Goal: Transaction & Acquisition: Purchase product/service

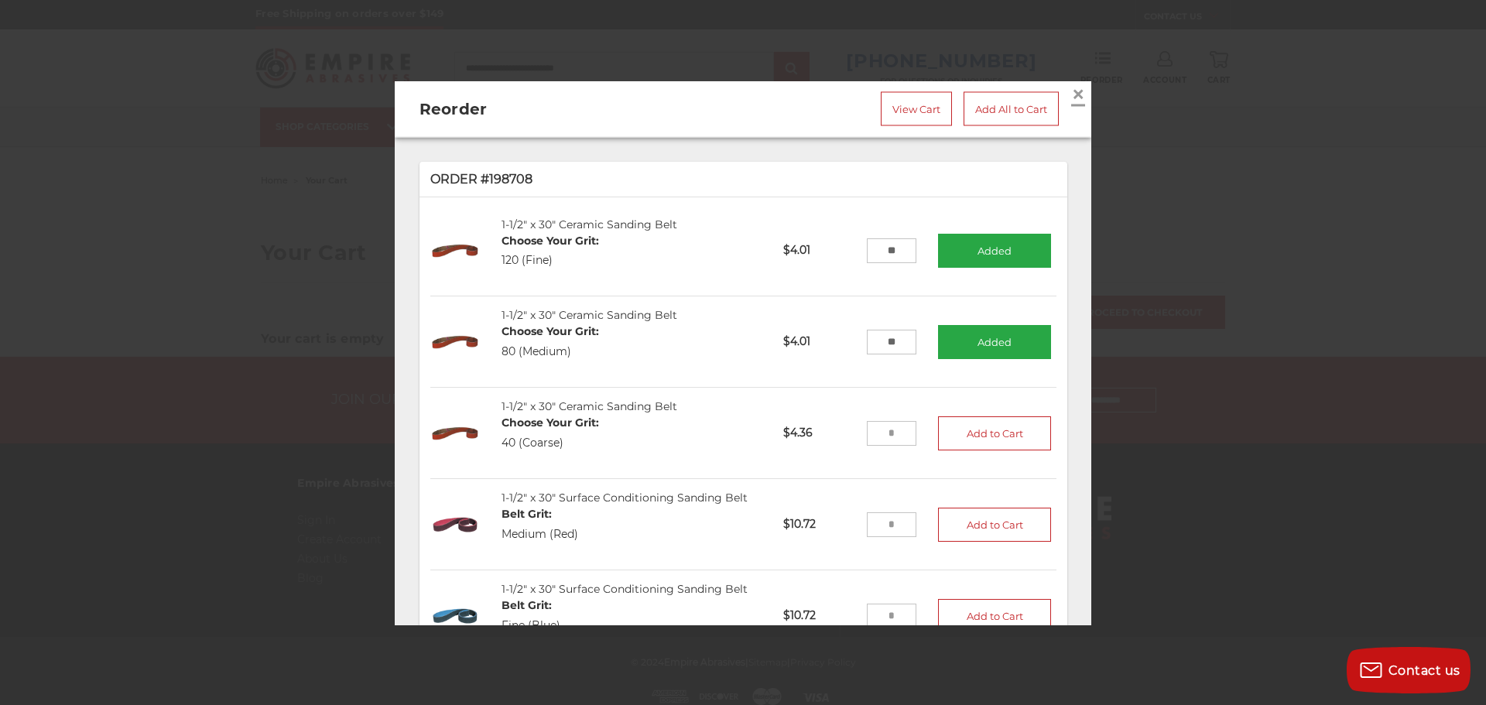
click at [1077, 87] on link "×" at bounding box center [1078, 93] width 25 height 25
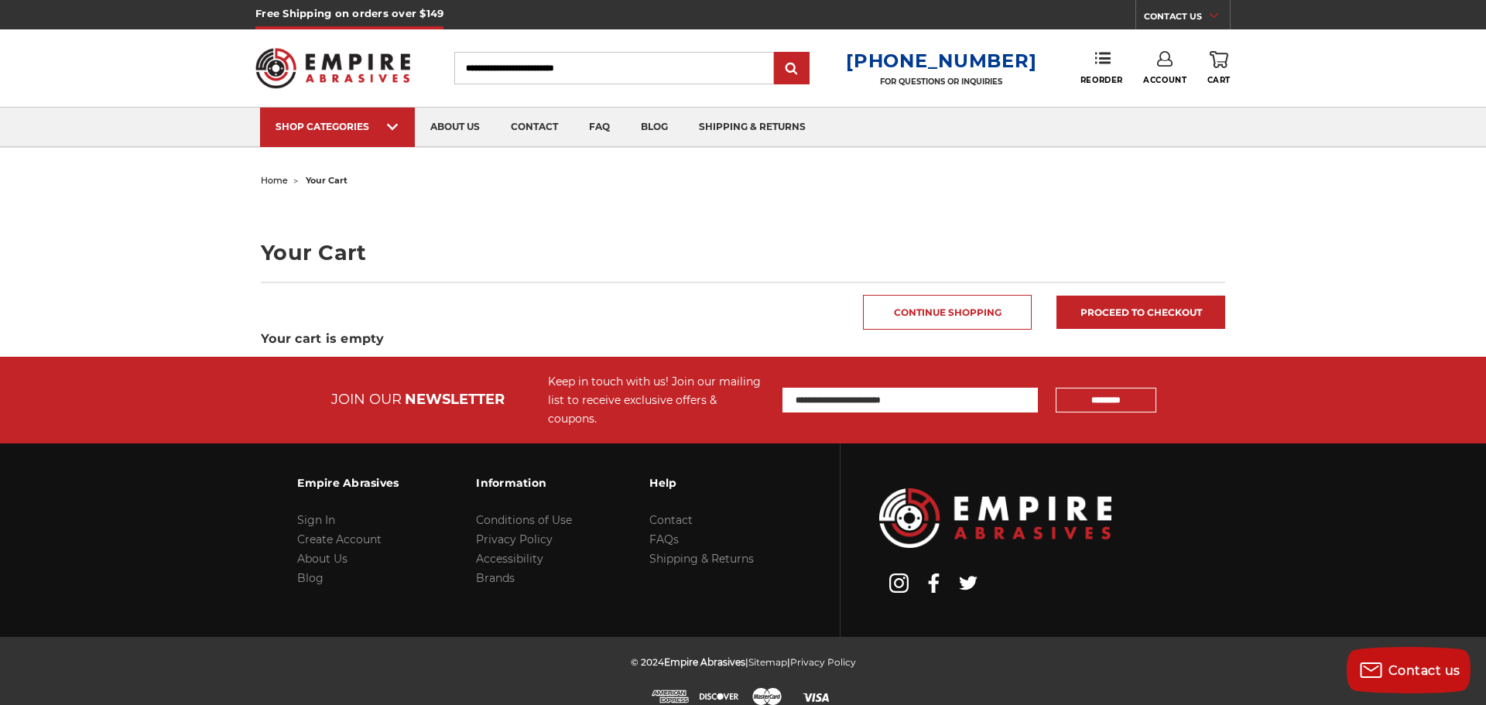
click at [1217, 73] on link "0 Cart" at bounding box center [1218, 68] width 23 height 34
click at [1175, 55] on link "Account" at bounding box center [1164, 68] width 43 height 34
click at [1166, 93] on link "Account" at bounding box center [1165, 100] width 111 height 29
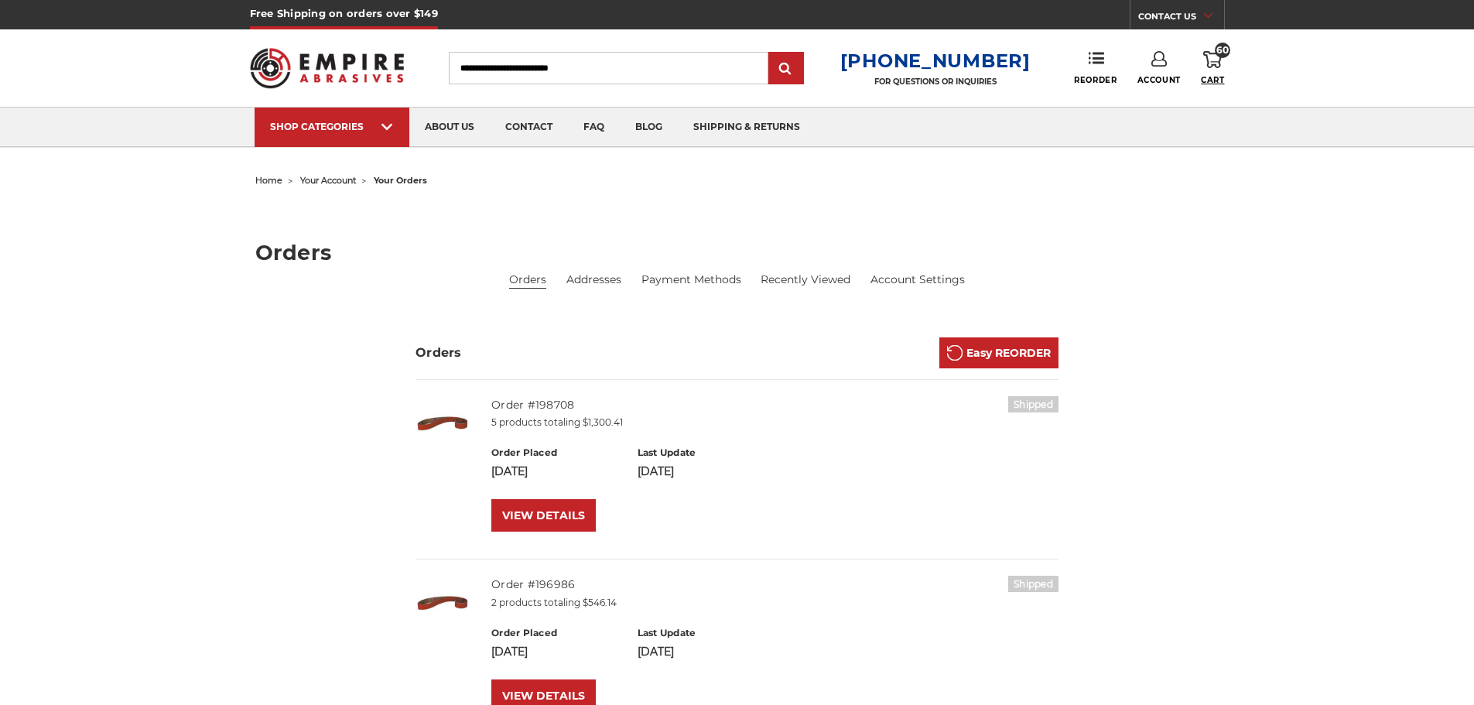
click at [1220, 80] on span "Cart" at bounding box center [1212, 80] width 23 height 10
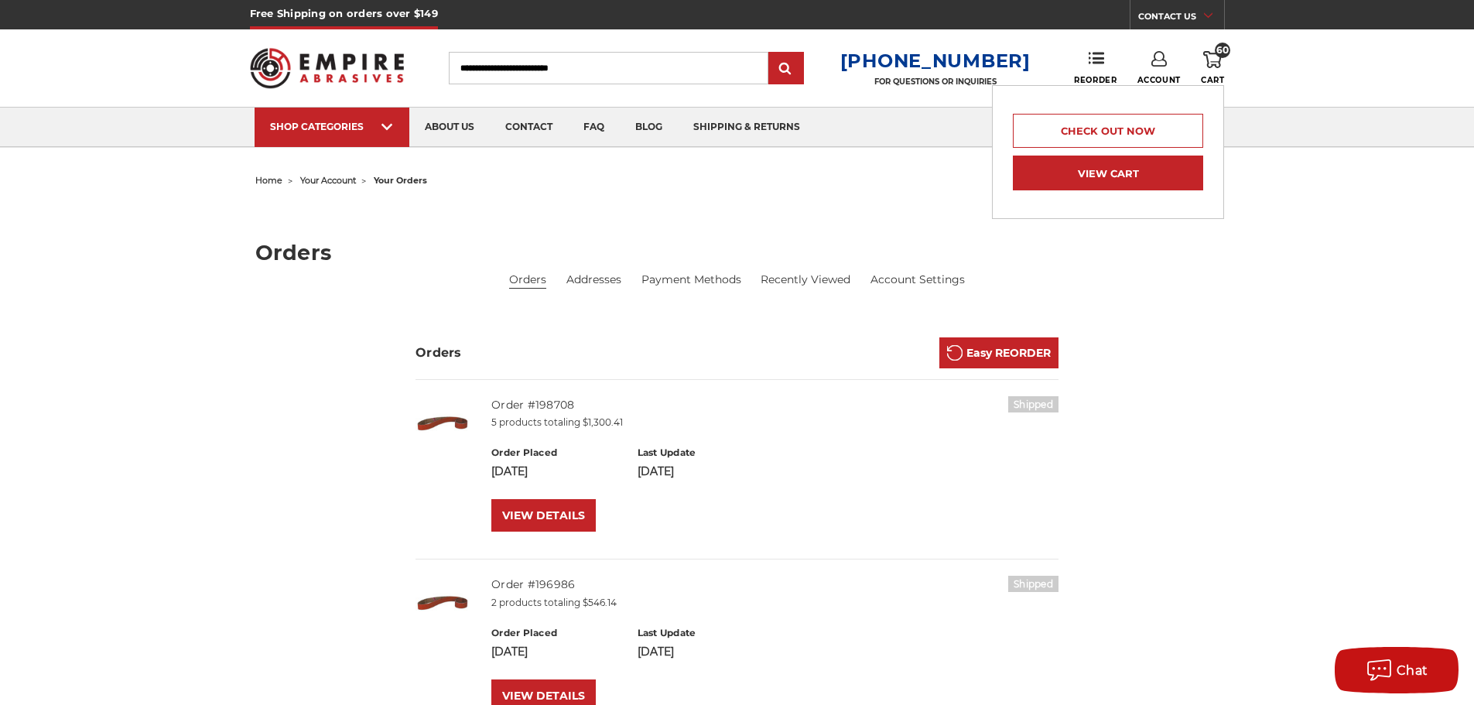
click at [1122, 170] on link "View Cart" at bounding box center [1108, 173] width 190 height 35
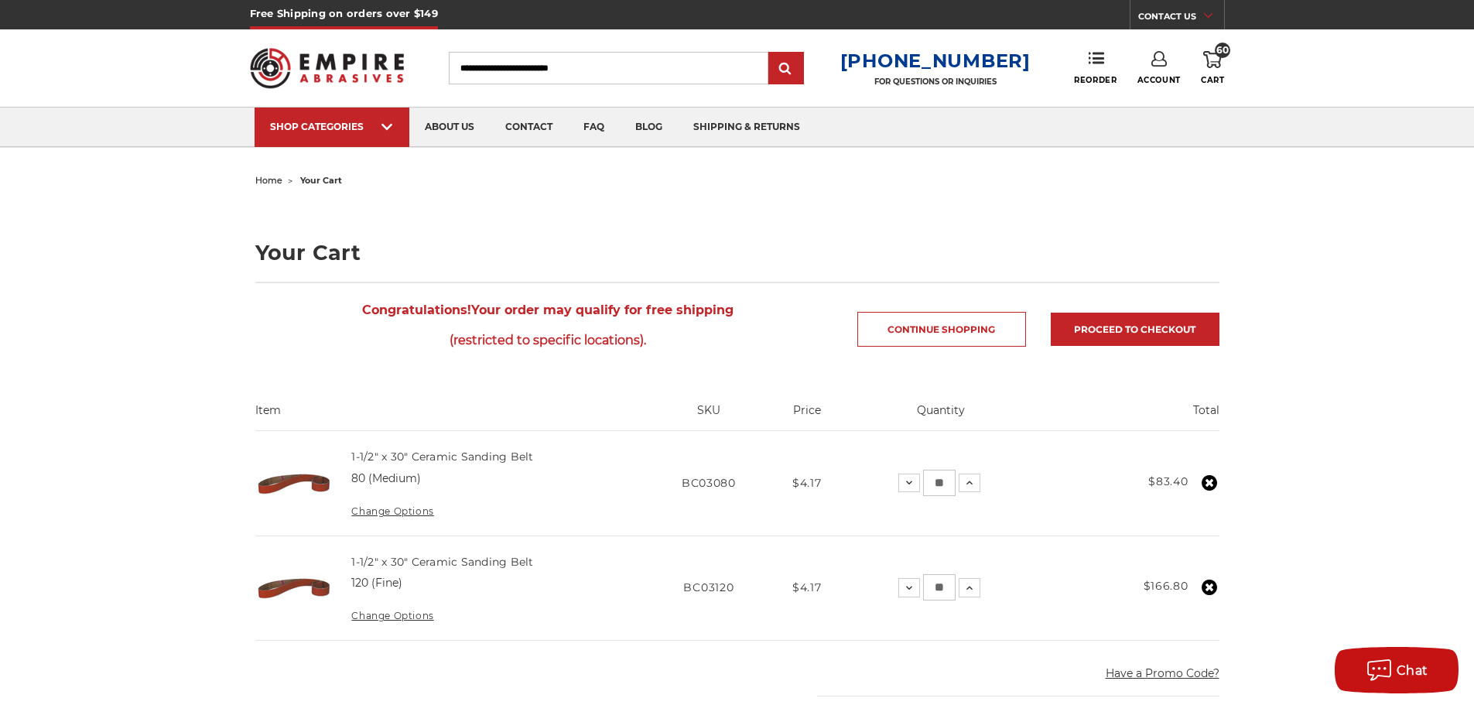
scroll to position [232, 0]
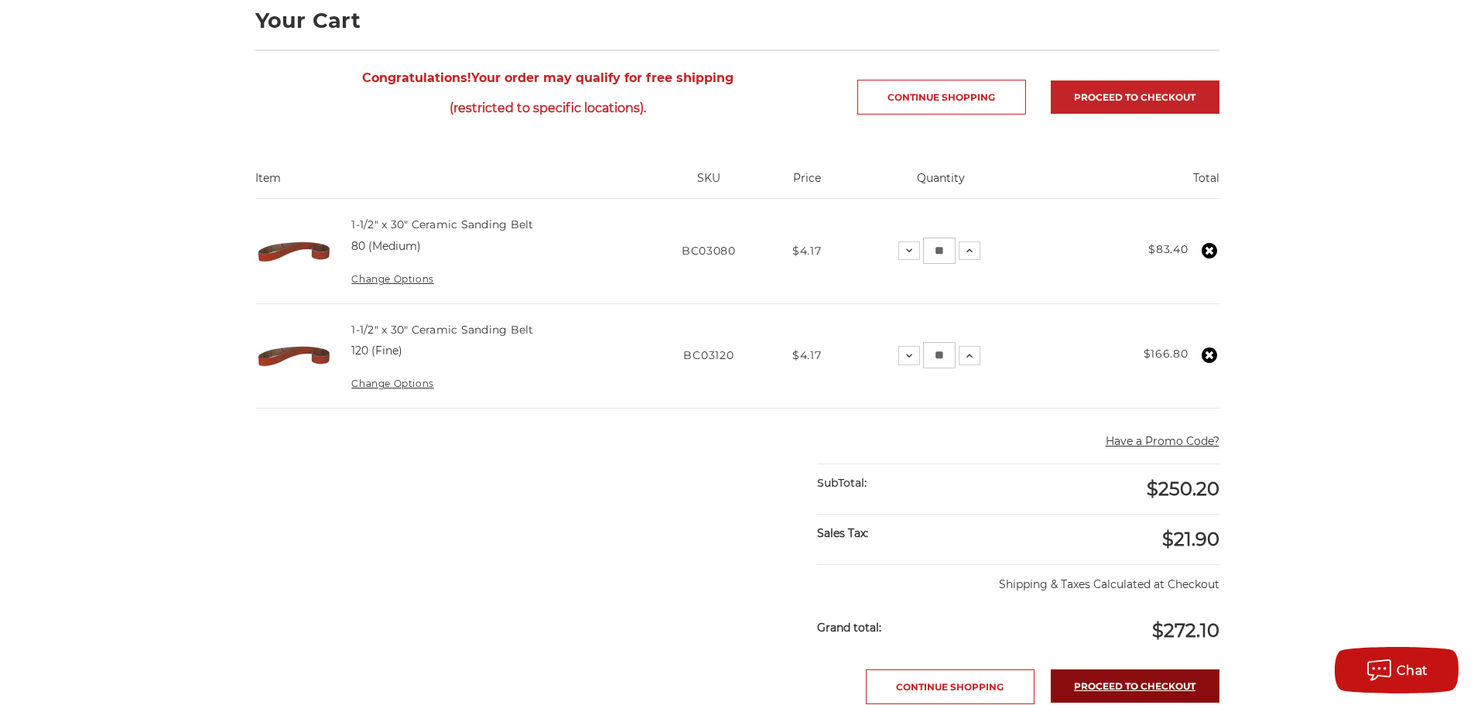
click at [1176, 680] on link "Proceed to checkout" at bounding box center [1135, 685] width 169 height 33
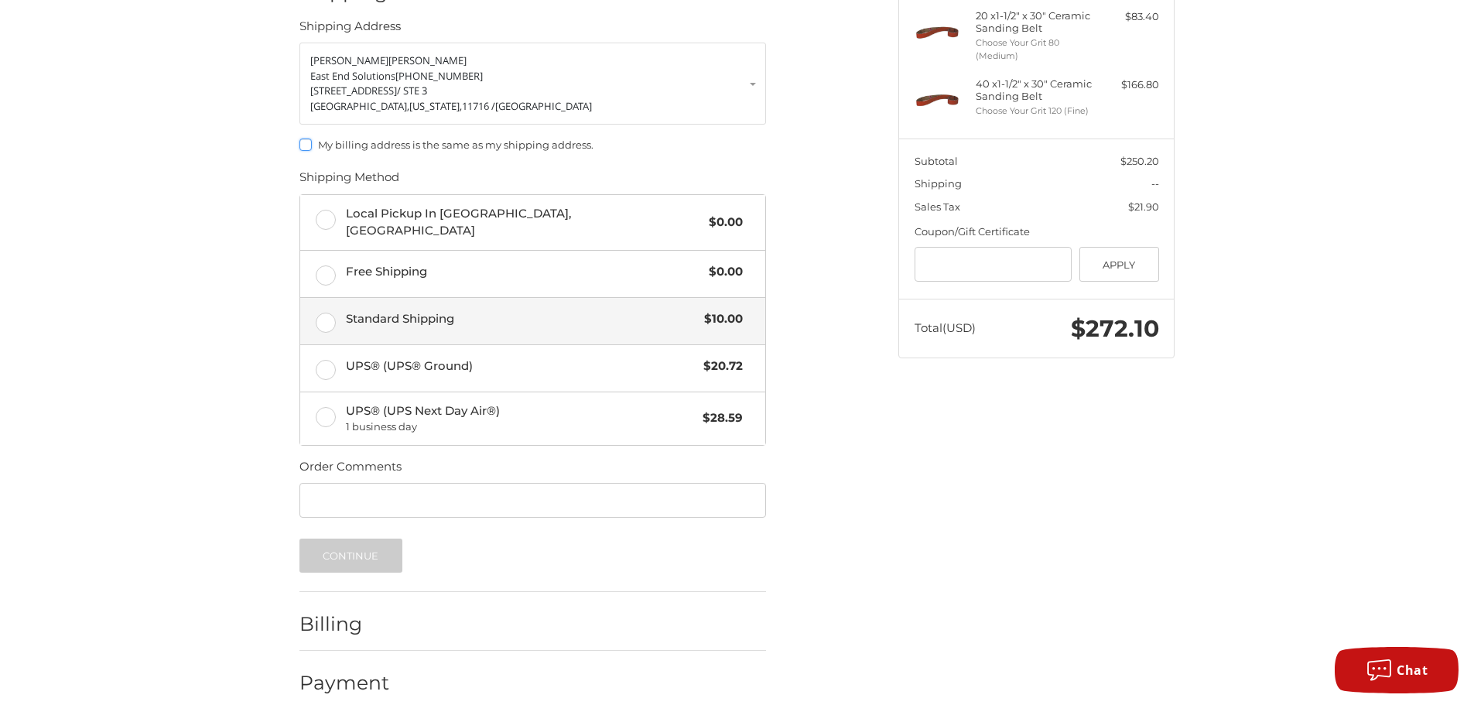
scroll to position [233, 0]
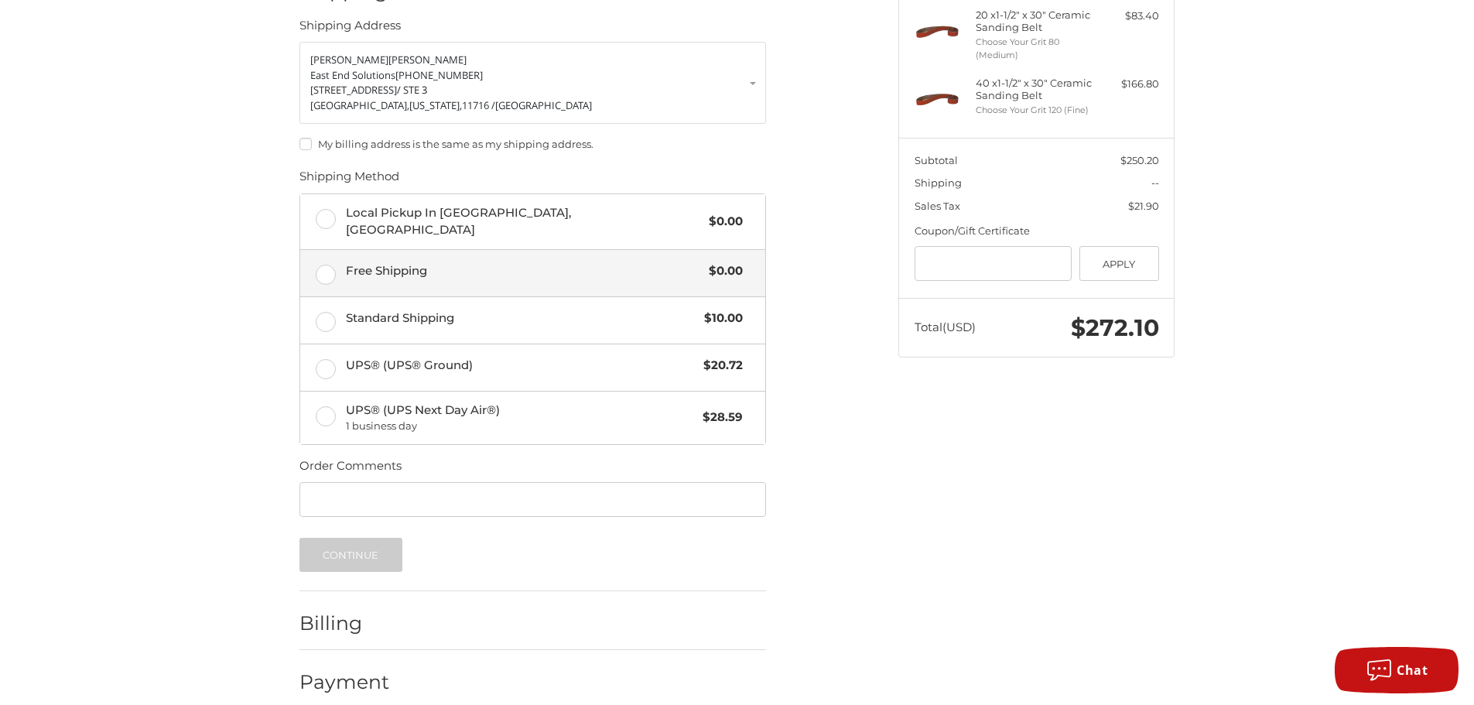
click at [421, 269] on label "Free Shipping $0.00" at bounding box center [532, 273] width 465 height 46
click at [388, 549] on button "Continue" at bounding box center [351, 555] width 103 height 34
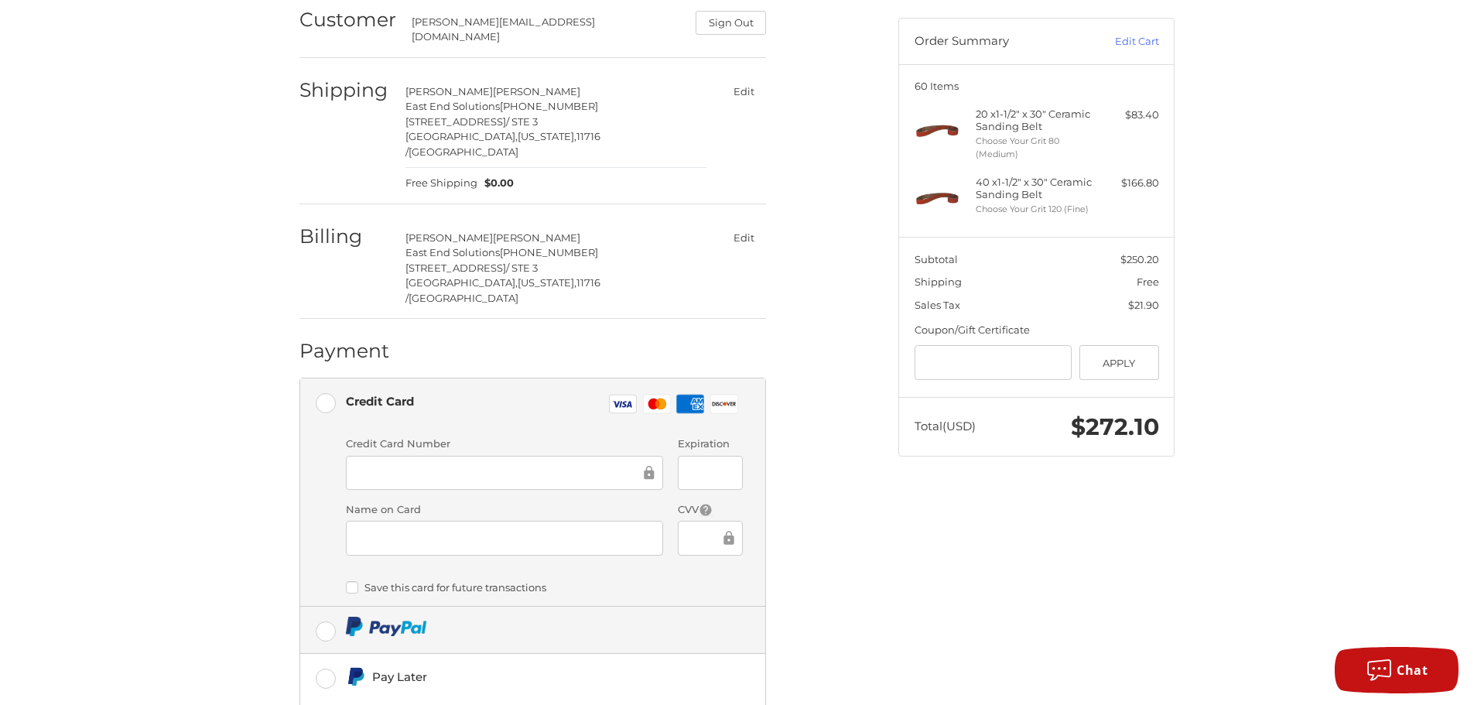
scroll to position [211, 0]
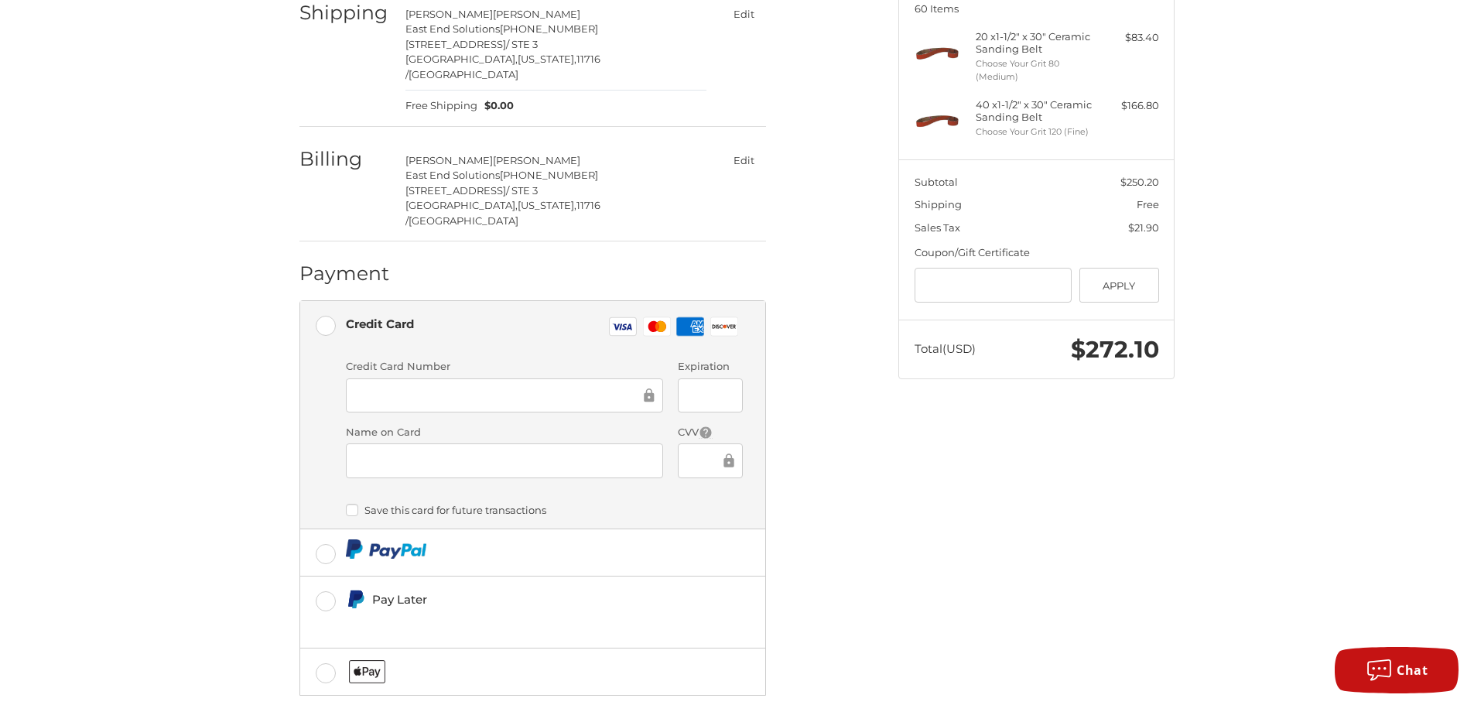
click at [438, 378] on div at bounding box center [504, 395] width 317 height 35
click at [438, 386] on iframe at bounding box center [499, 395] width 284 height 18
click at [369, 443] on div at bounding box center [504, 460] width 317 height 35
click at [749, 149] on button "Edit" at bounding box center [743, 160] width 45 height 22
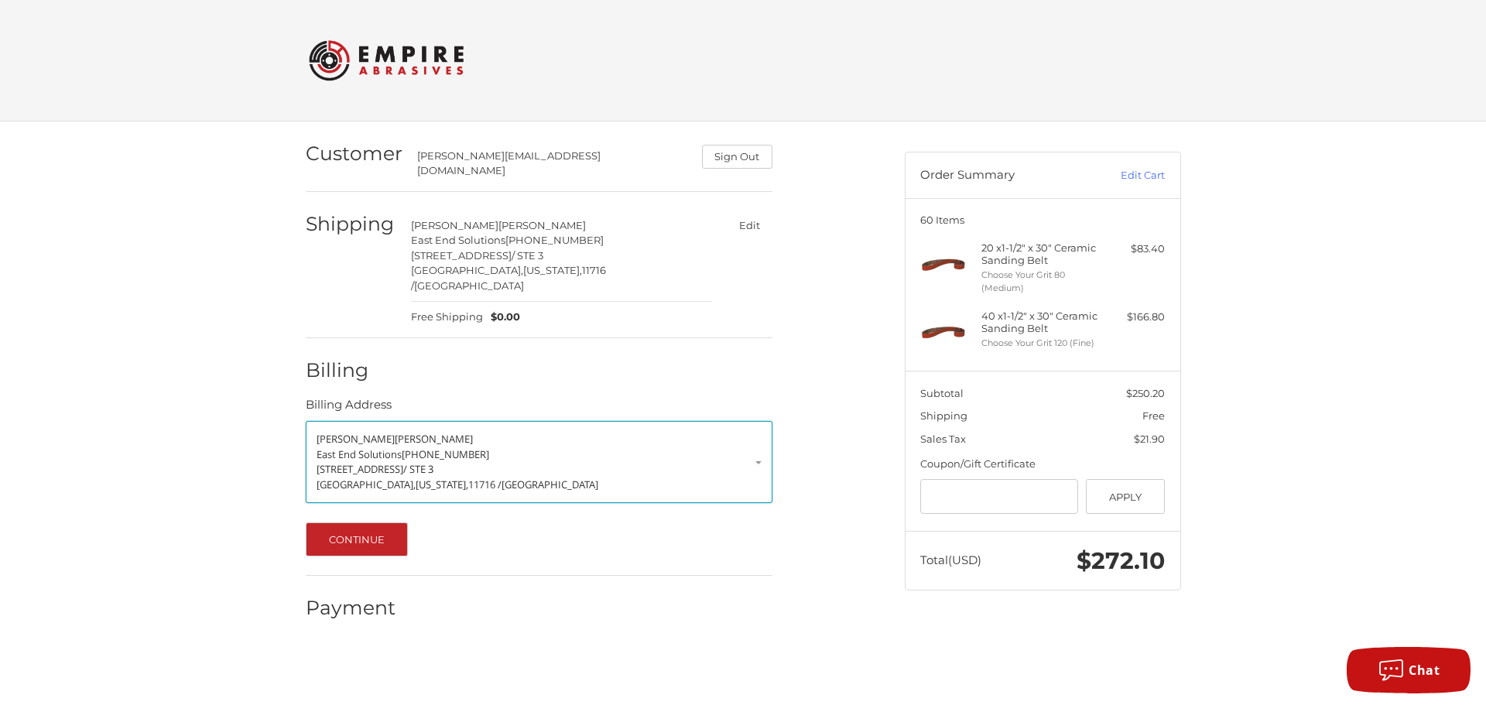
click at [762, 437] on link "AMANDA MARTINS East End Solutions 631-667-0733 1546 OCEAN AVE / STE 3 BOHEMIA, …" at bounding box center [539, 462] width 467 height 82
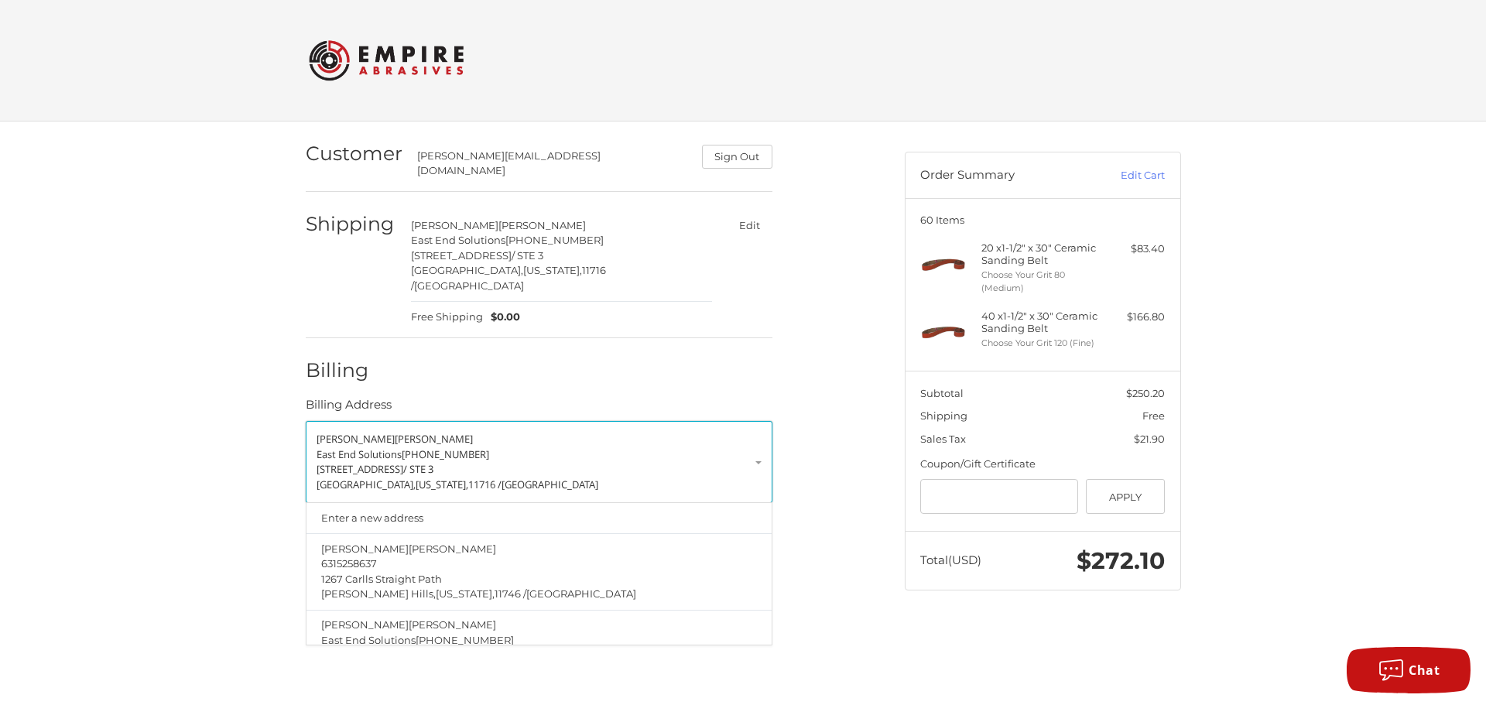
click at [545, 447] on p "East End Solutions 631-667-0733" at bounding box center [539, 454] width 445 height 15
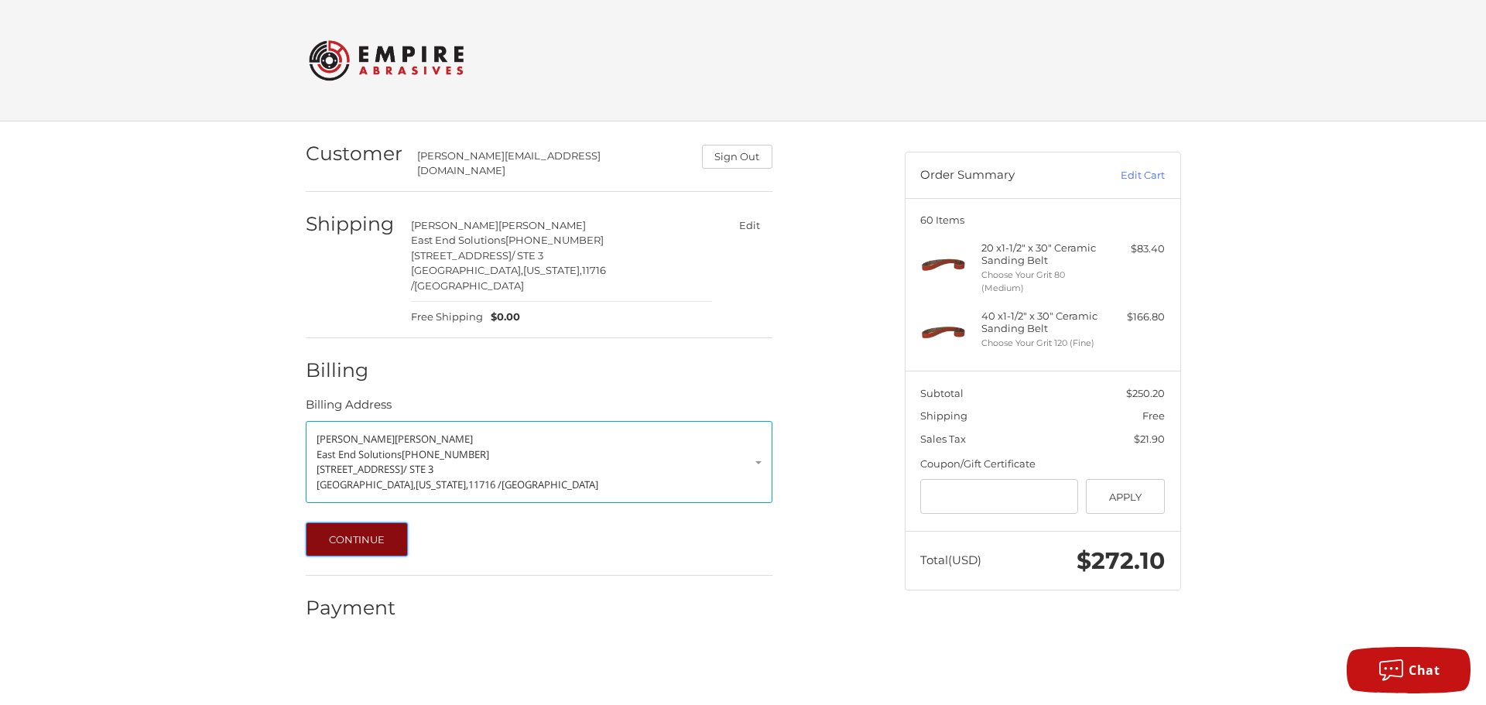
click at [374, 522] on button "Continue" at bounding box center [357, 539] width 103 height 34
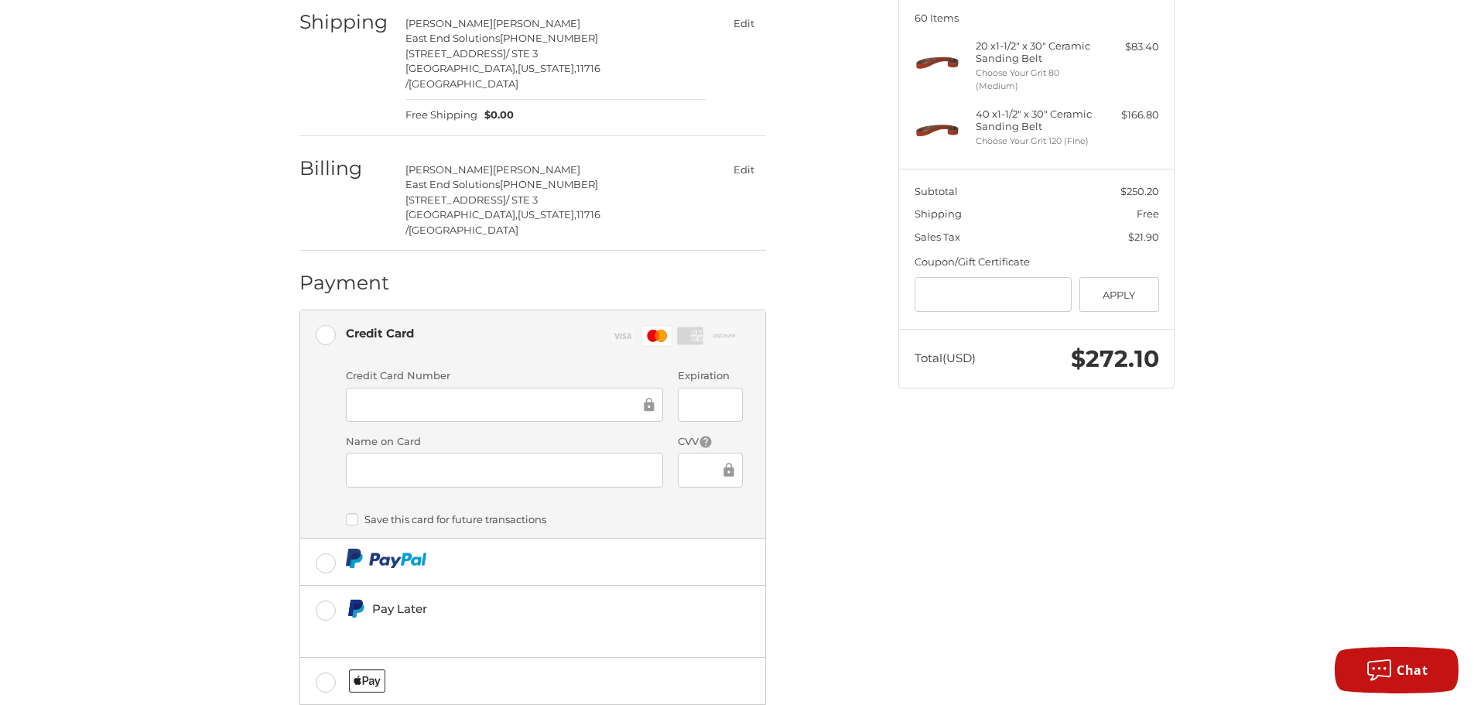
scroll to position [257, 0]
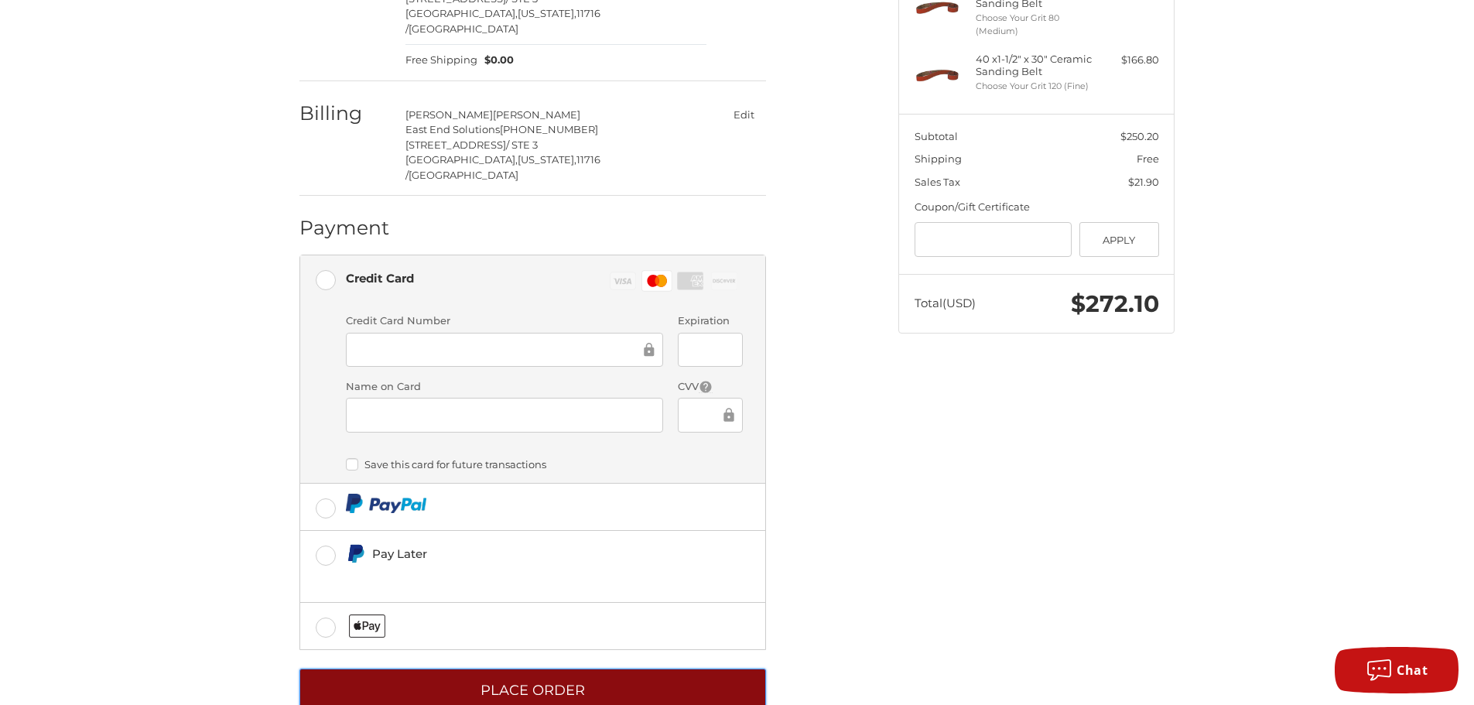
click at [556, 669] on button "Place Order" at bounding box center [533, 690] width 467 height 43
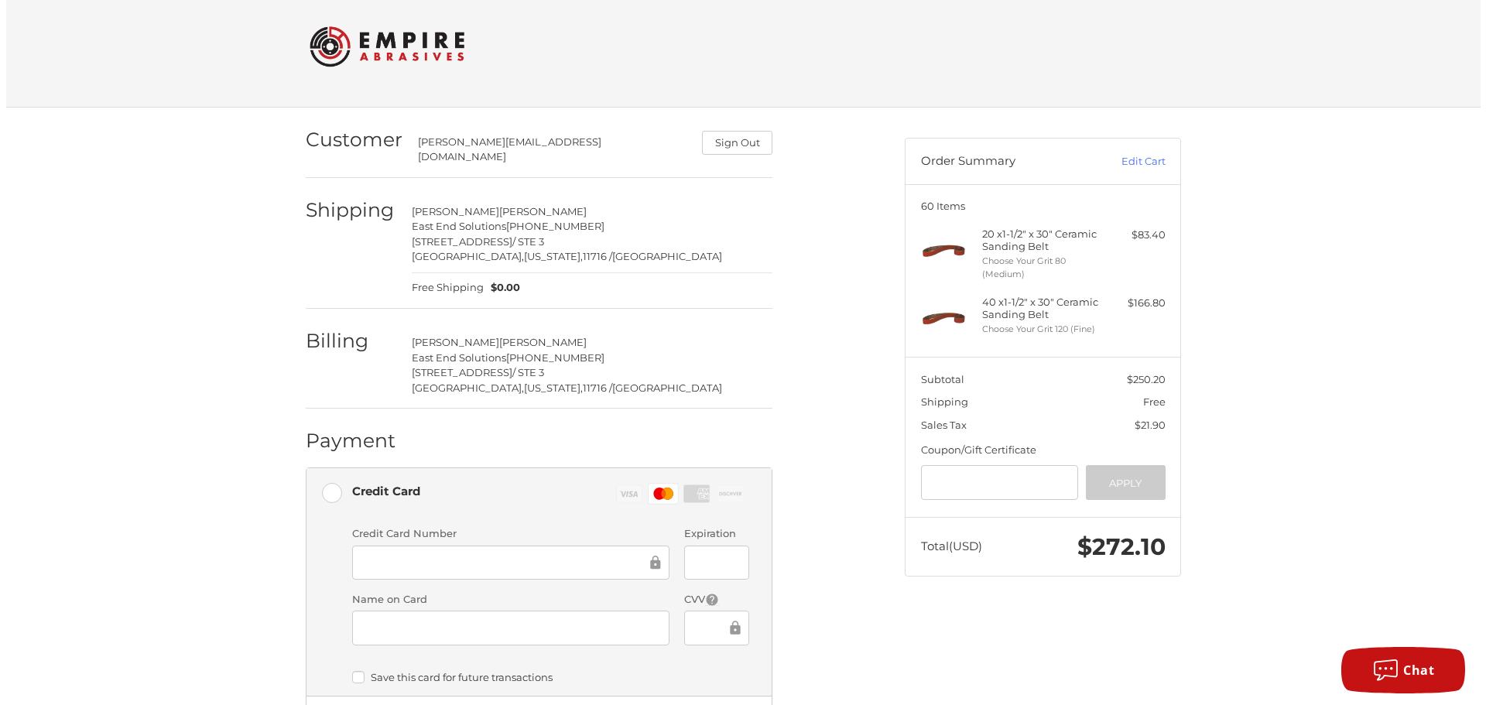
scroll to position [0, 0]
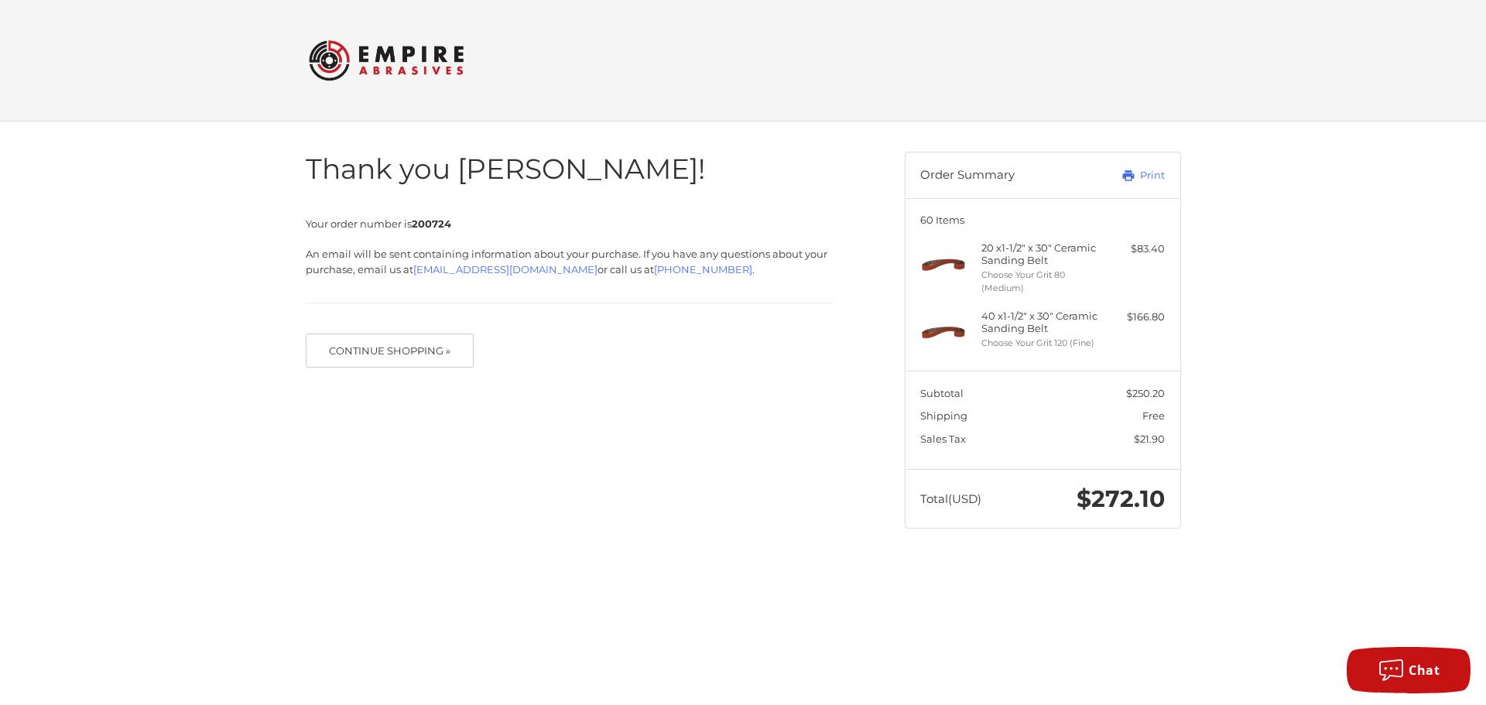
click at [1415, 381] on div "Thank you AMANDA! Your order number is 200724 An email will be sent containing …" at bounding box center [743, 340] width 1486 height 437
click at [1141, 159] on header "Order Summary Print" at bounding box center [1043, 175] width 275 height 46
click at [1149, 170] on link "Print" at bounding box center [1126, 175] width 77 height 15
drag, startPoint x: 1154, startPoint y: 182, endPoint x: 1137, endPoint y: 615, distance: 433.8
click at [1154, 182] on link "Print" at bounding box center [1126, 175] width 77 height 15
